Goal: Transaction & Acquisition: Obtain resource

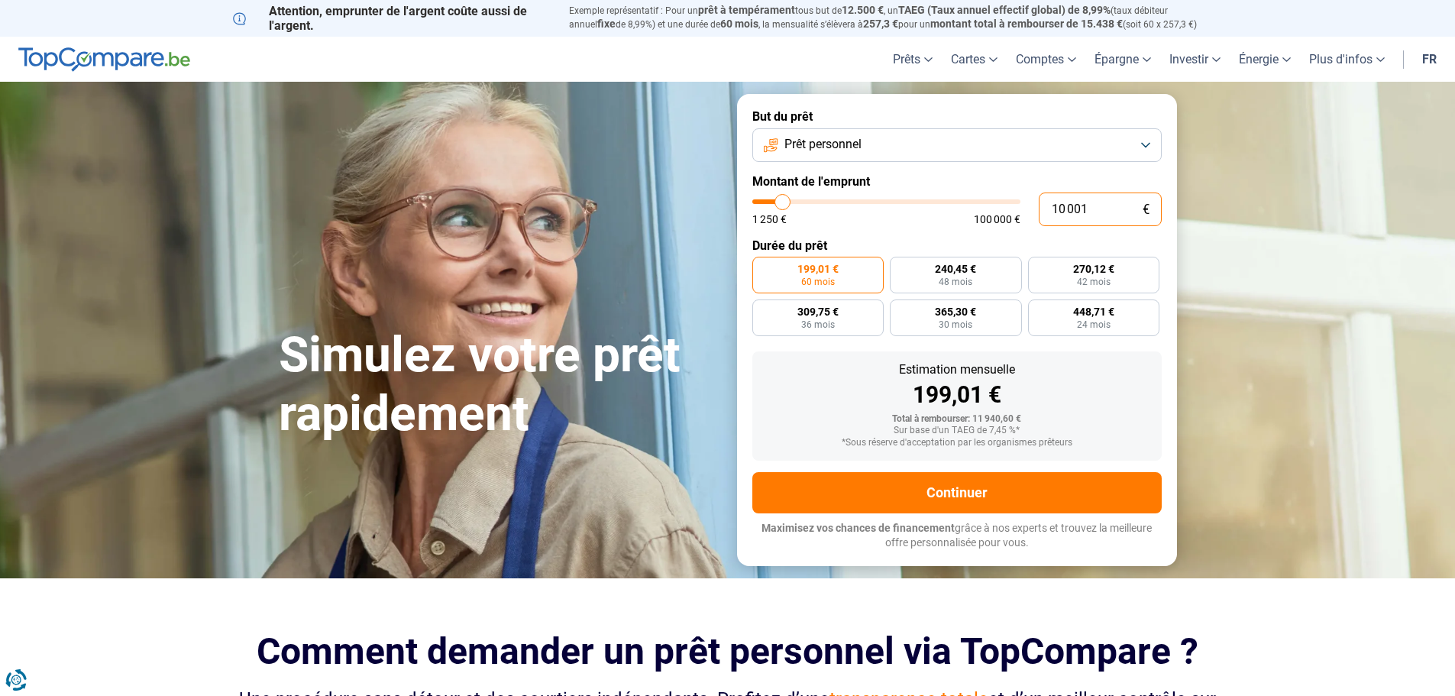
drag, startPoint x: 1052, startPoint y: 209, endPoint x: 1190, endPoint y: 208, distance: 138.2
click at [1181, 205] on div "But du prêt Prêt personnel Montant de l'emprunt 10 001 € 1 250 € 100 000 € Duré…" at bounding box center [957, 329] width 458 height 471
type input "5"
type input "1250"
type input "50"
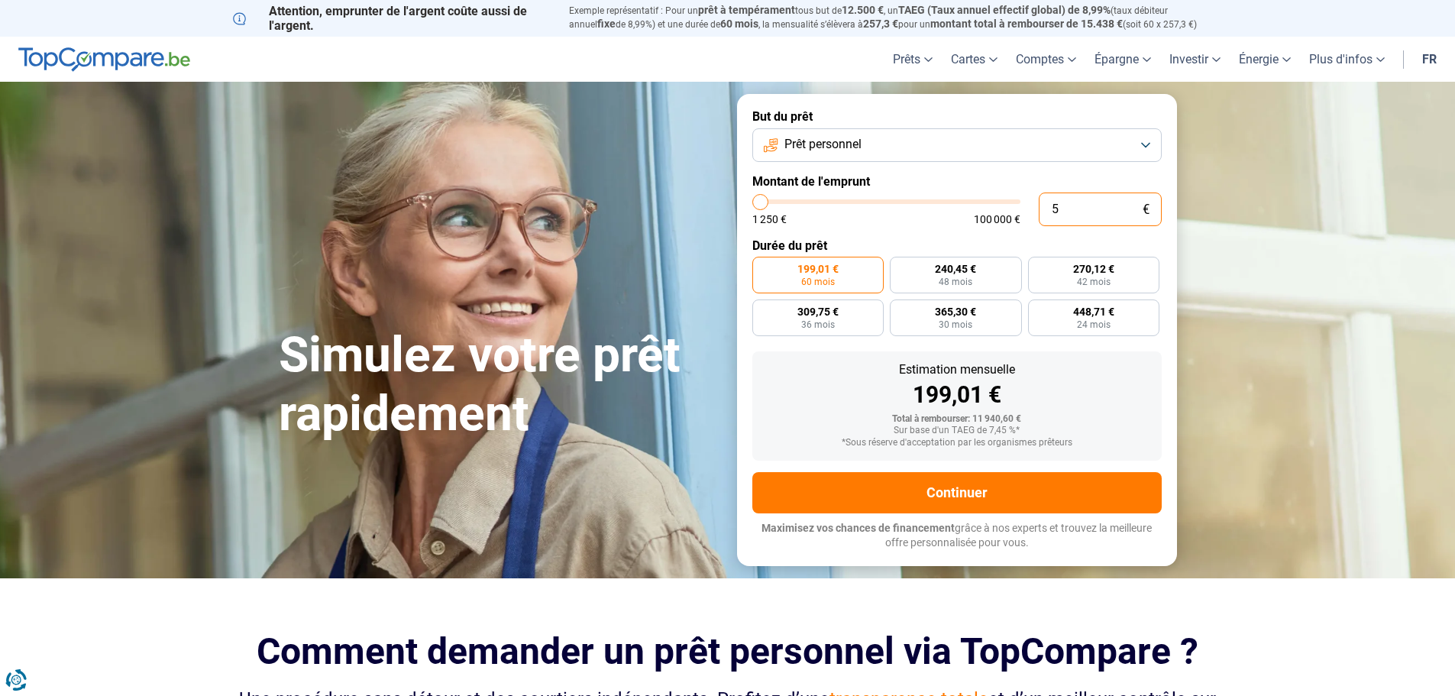
type input "1250"
type input "500"
type input "1250"
type input "5 000"
type input "5000"
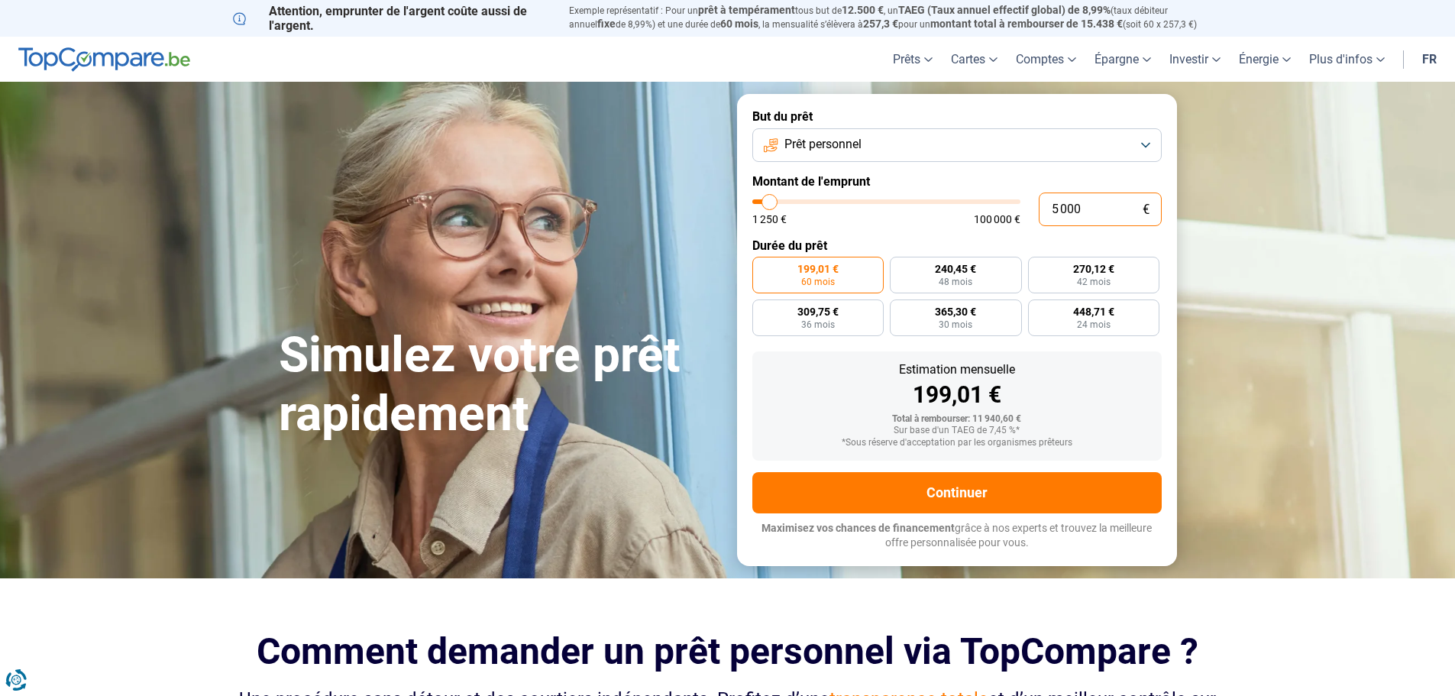
radio input "true"
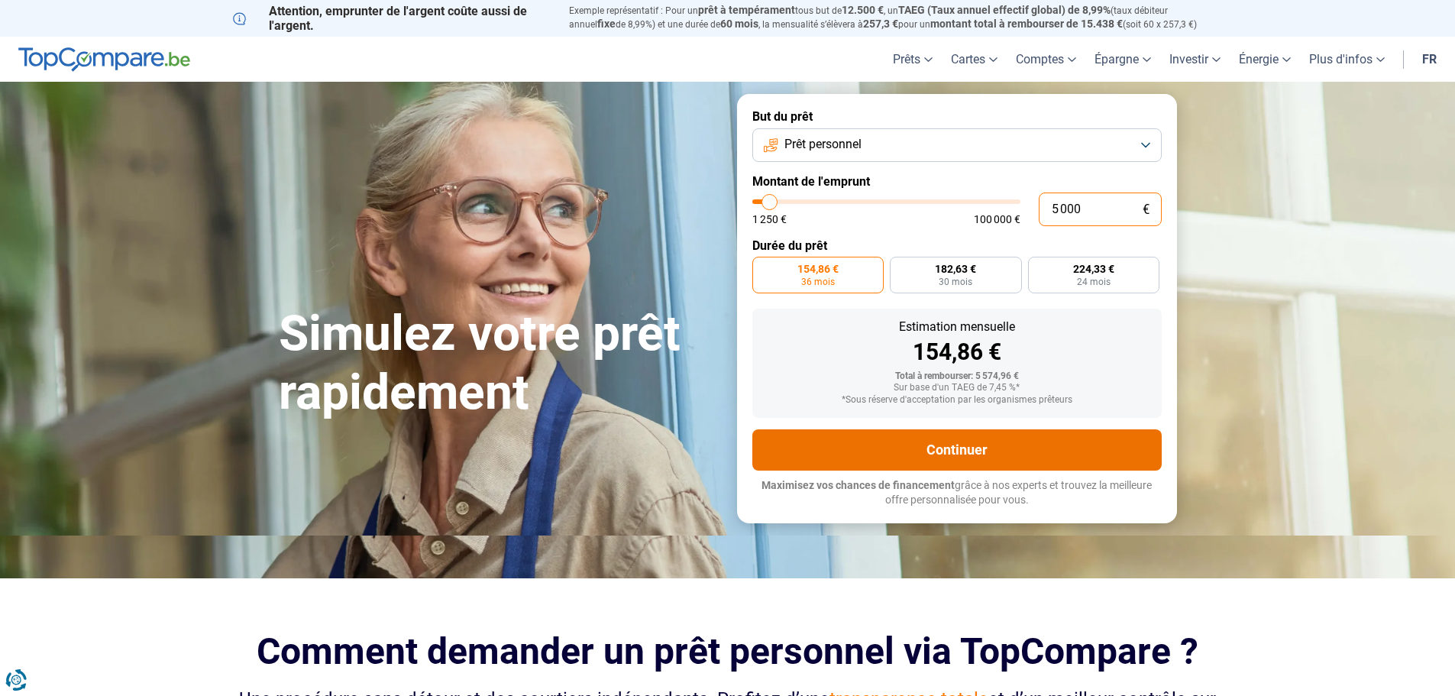
type input "5 000"
click at [994, 447] on button "Continuer" at bounding box center [956, 449] width 409 height 41
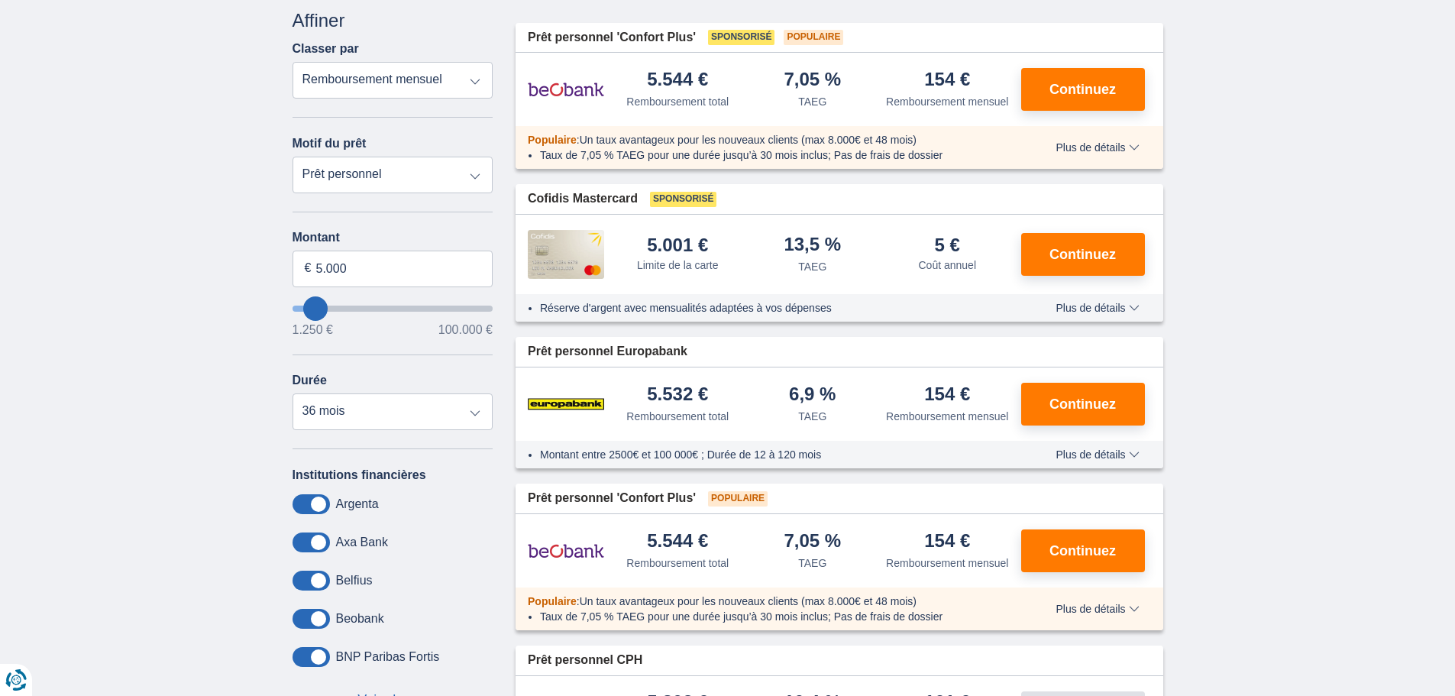
scroll to position [153, 0]
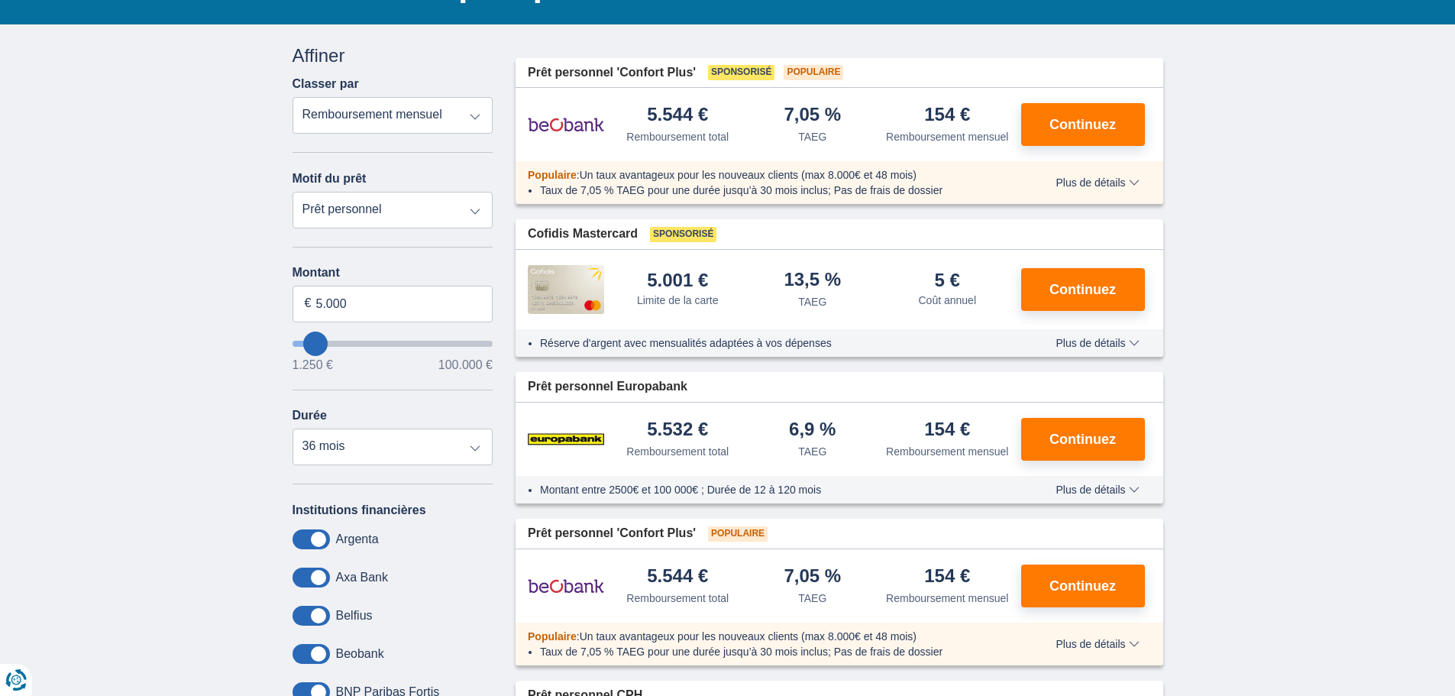
click at [1095, 183] on span "Plus de détails" at bounding box center [1096, 182] width 83 height 11
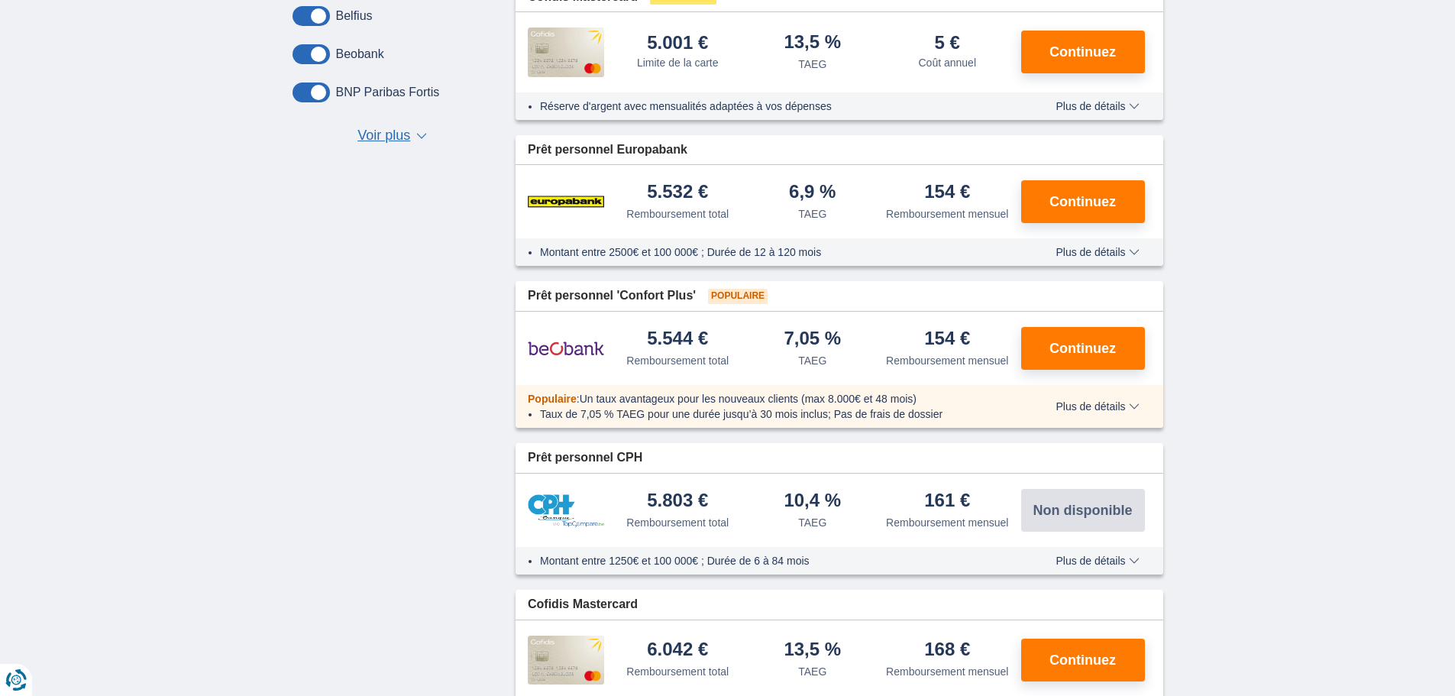
scroll to position [764, 0]
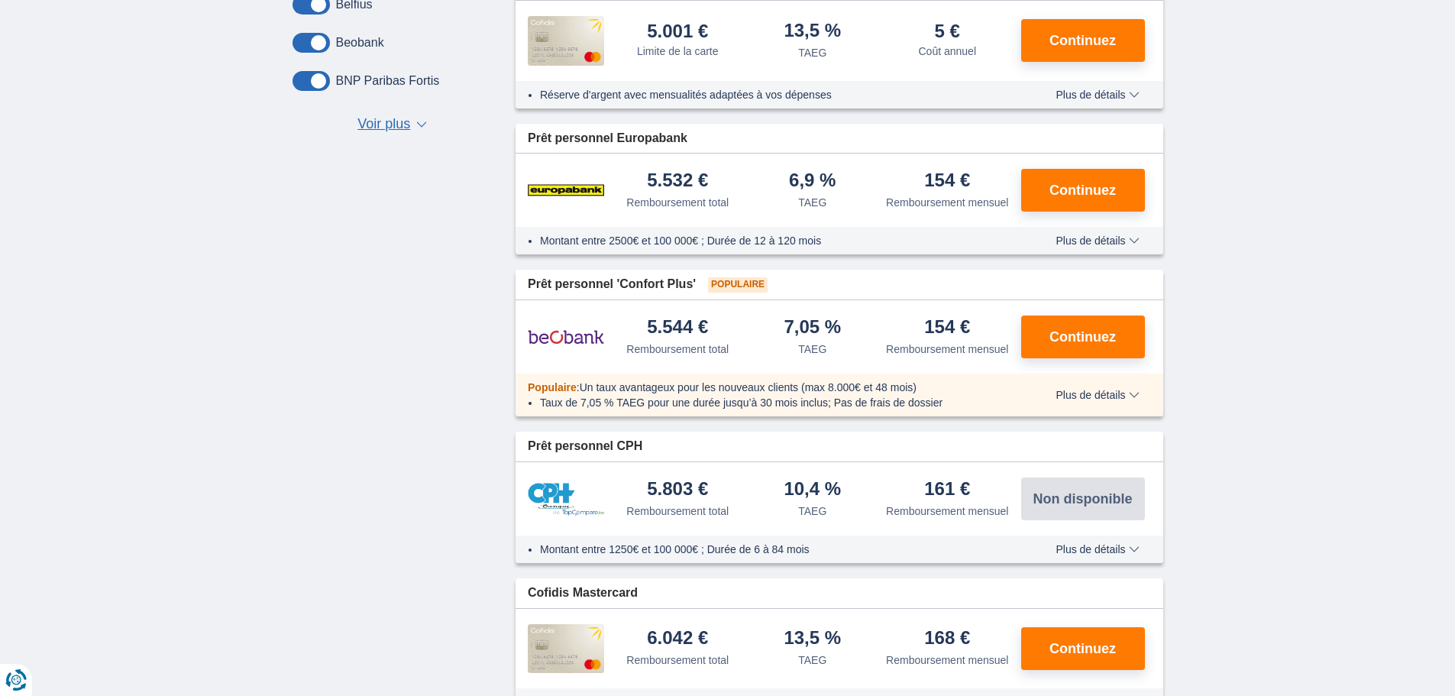
click at [1097, 396] on span "Plus de détails" at bounding box center [1096, 394] width 83 height 11
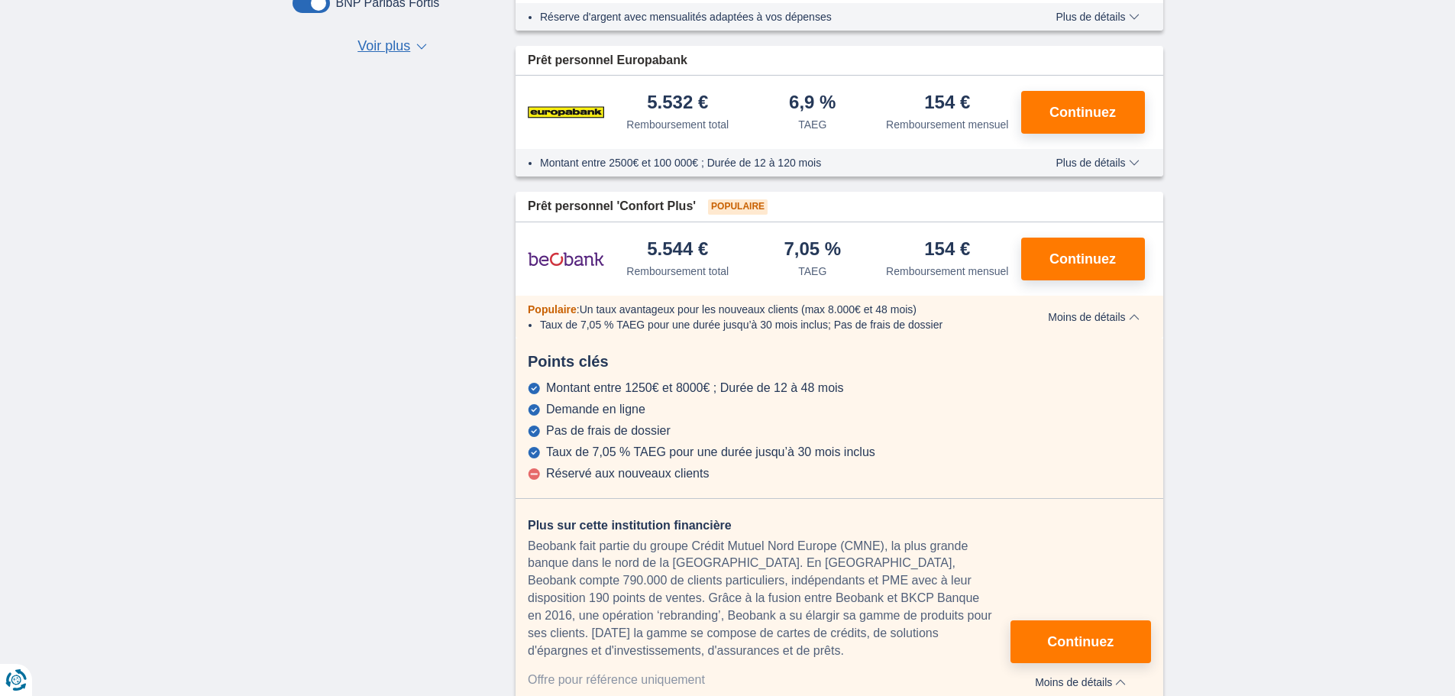
scroll to position [840, 0]
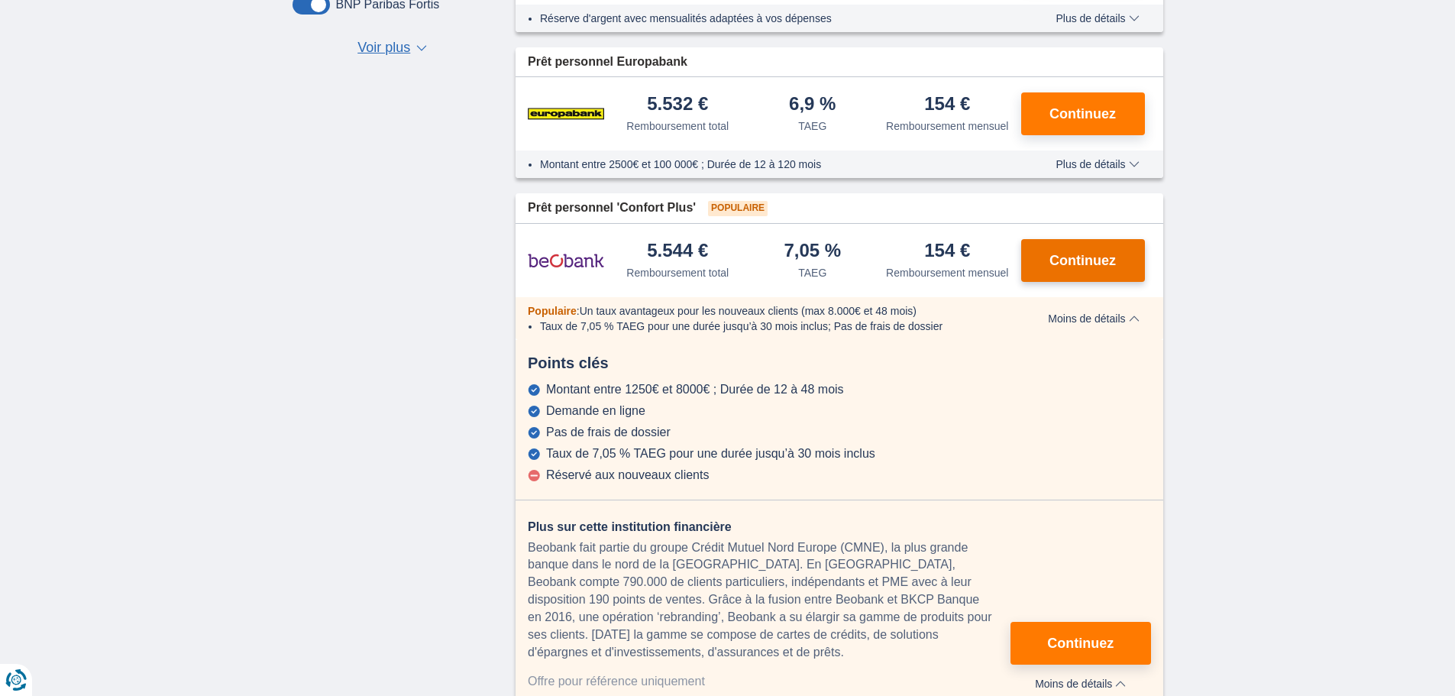
click at [1062, 278] on button "Continuez" at bounding box center [1083, 260] width 124 height 43
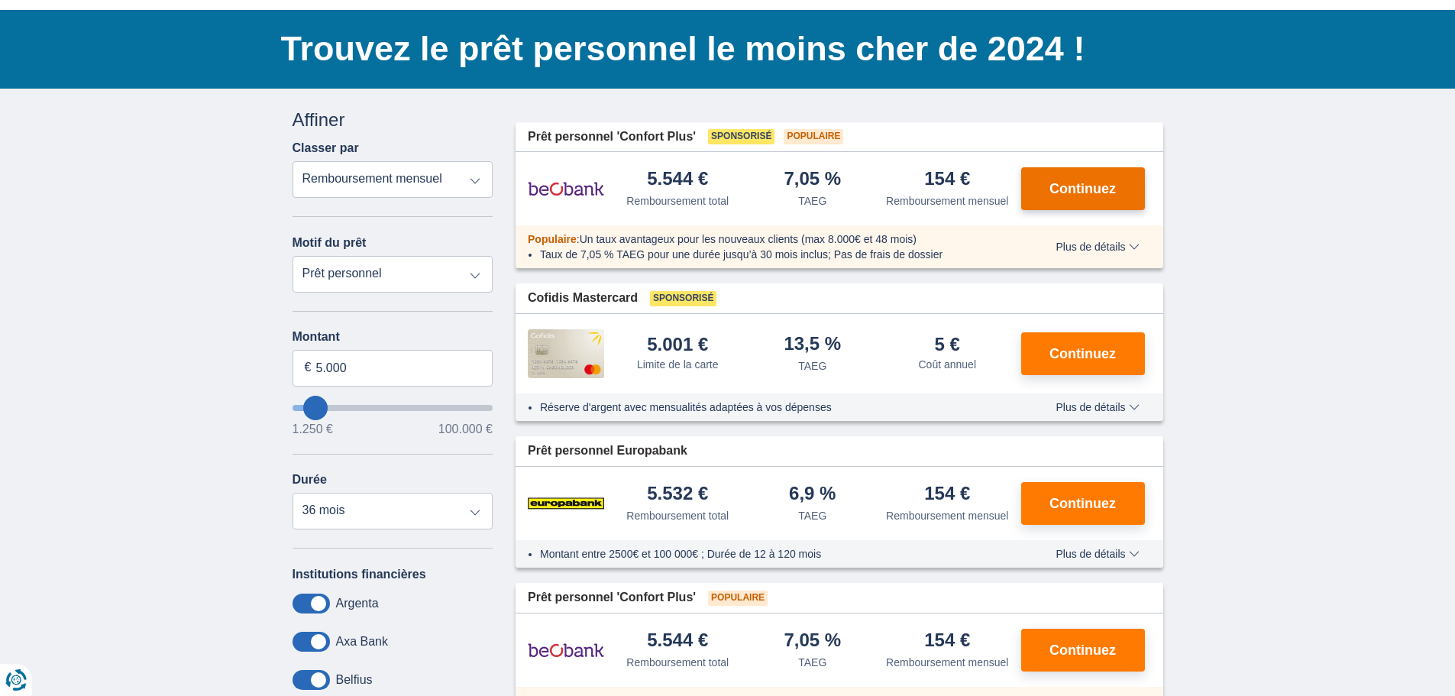
scroll to position [76, 0]
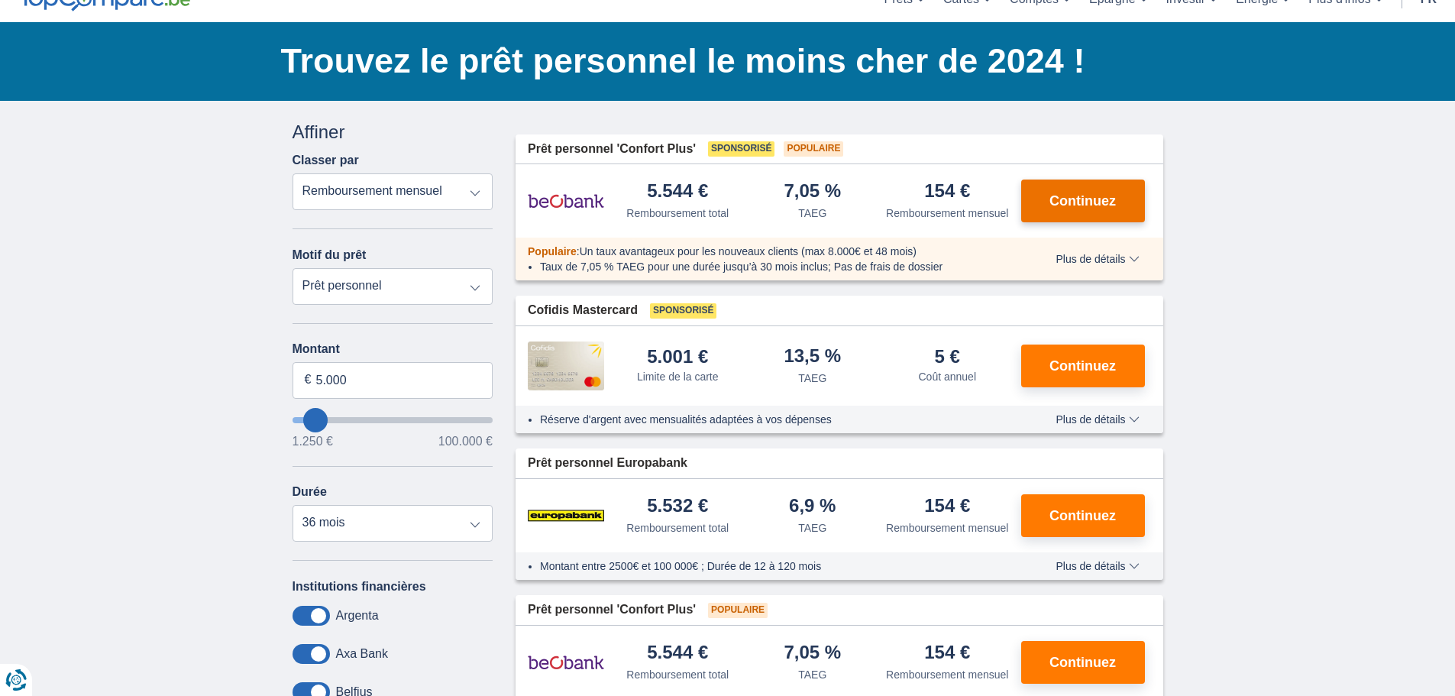
click at [1056, 195] on span "Continuez" at bounding box center [1082, 201] width 66 height 14
